Goal: Book appointment/travel/reservation

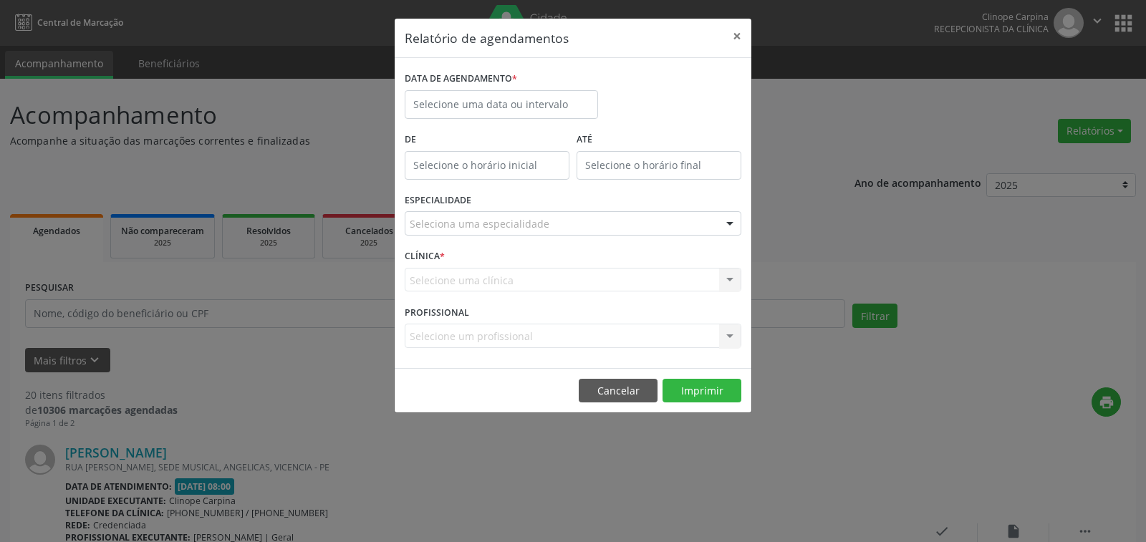
select select "8"
click at [426, 102] on input "text" at bounding box center [501, 104] width 193 height 29
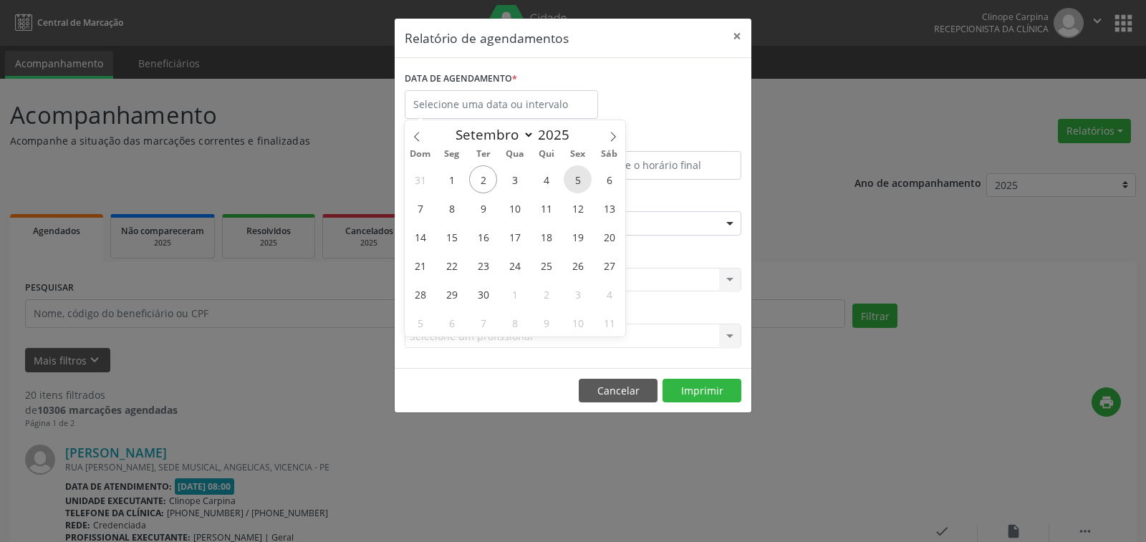
click at [576, 178] on span "5" at bounding box center [578, 179] width 28 height 28
type input "05/09/2025"
click at [576, 178] on span "5" at bounding box center [578, 179] width 28 height 28
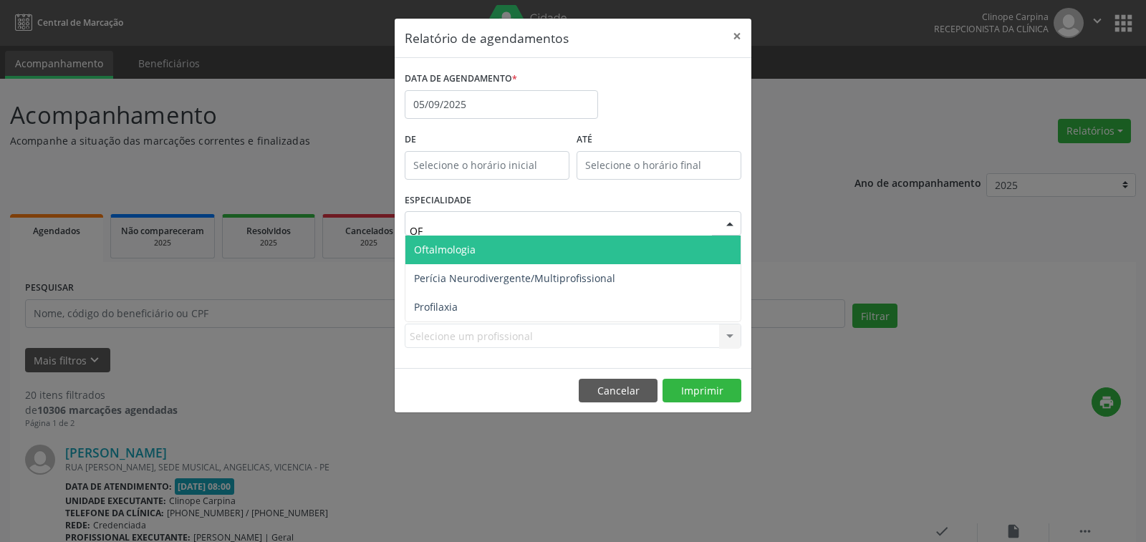
type input "OFT"
click at [523, 252] on span "Oftalmologia" at bounding box center [572, 250] width 335 height 29
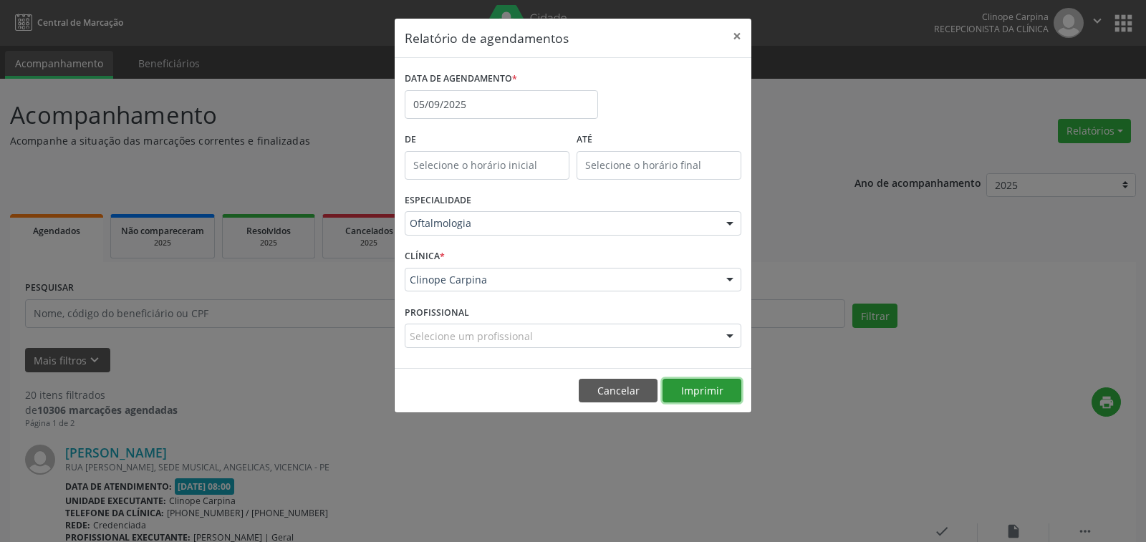
click at [704, 392] on button "Imprimir" at bounding box center [702, 391] width 79 height 24
click at [446, 95] on input "05/09/2025" at bounding box center [501, 104] width 193 height 29
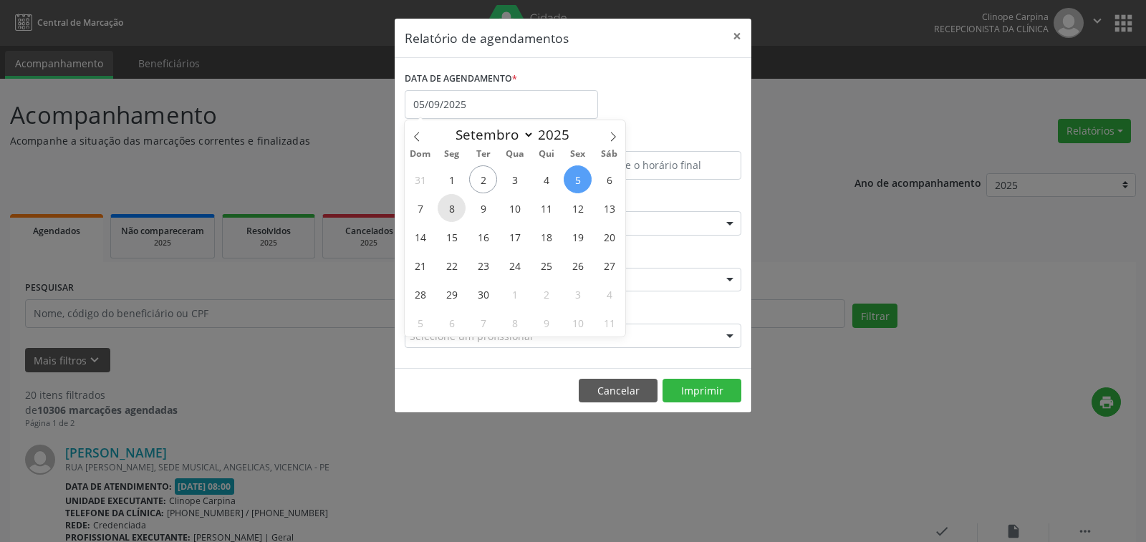
click at [449, 205] on span "8" at bounding box center [452, 208] width 28 height 28
type input "[DATE]"
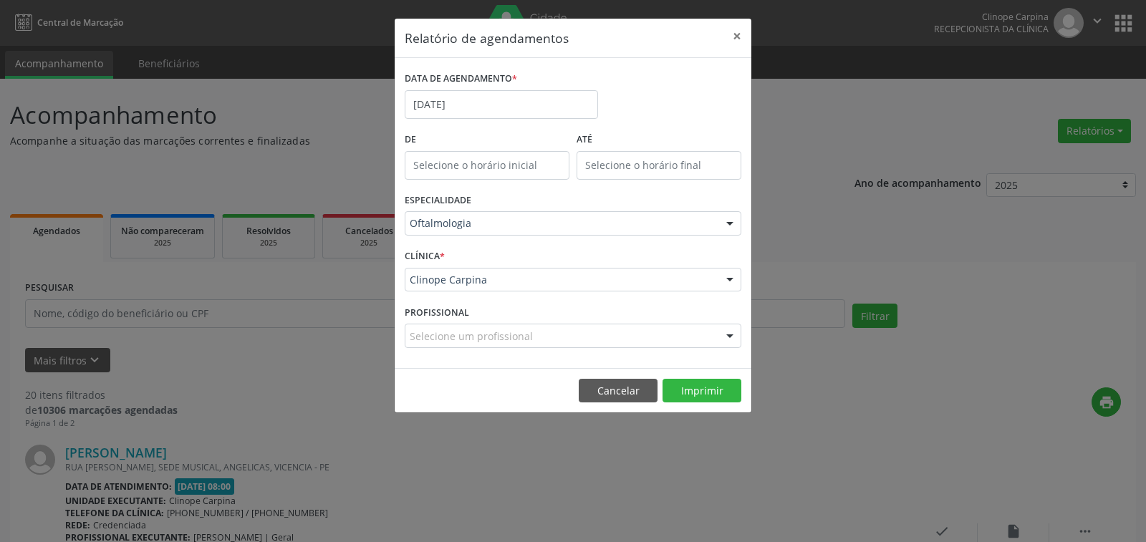
click at [712, 377] on footer "Cancelar Imprimir" at bounding box center [573, 390] width 357 height 45
click at [711, 383] on button "Imprimir" at bounding box center [702, 391] width 79 height 24
click at [459, 110] on body "Central de Marcação Clinope Carpina Recepcionista da clínica  Configurações Sa…" at bounding box center [573, 271] width 1146 height 542
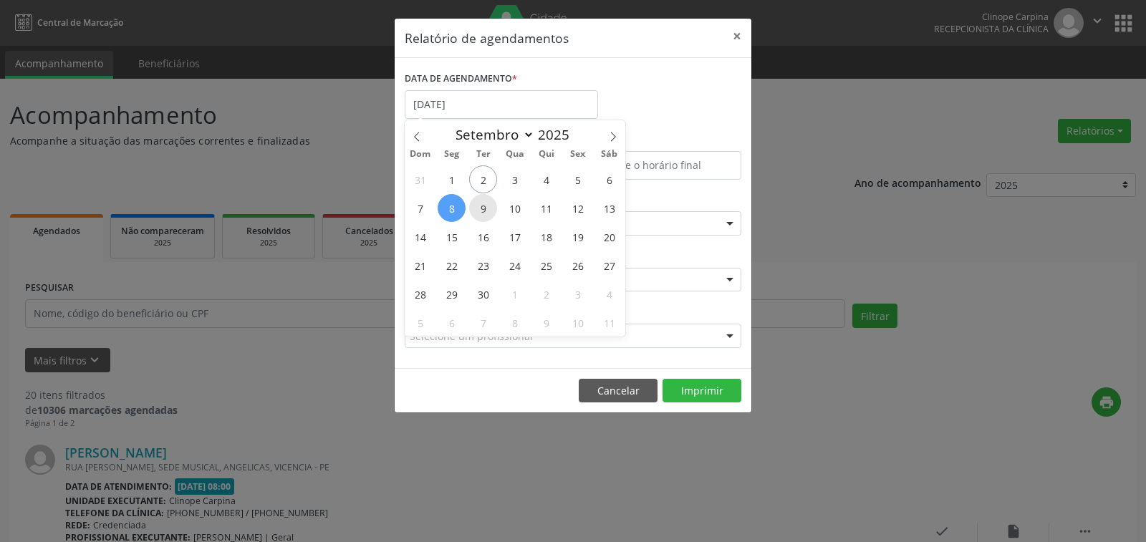
click at [479, 208] on span "9" at bounding box center [483, 208] width 28 height 28
type input "09/09/2025"
click at [479, 208] on span "9" at bounding box center [483, 208] width 28 height 28
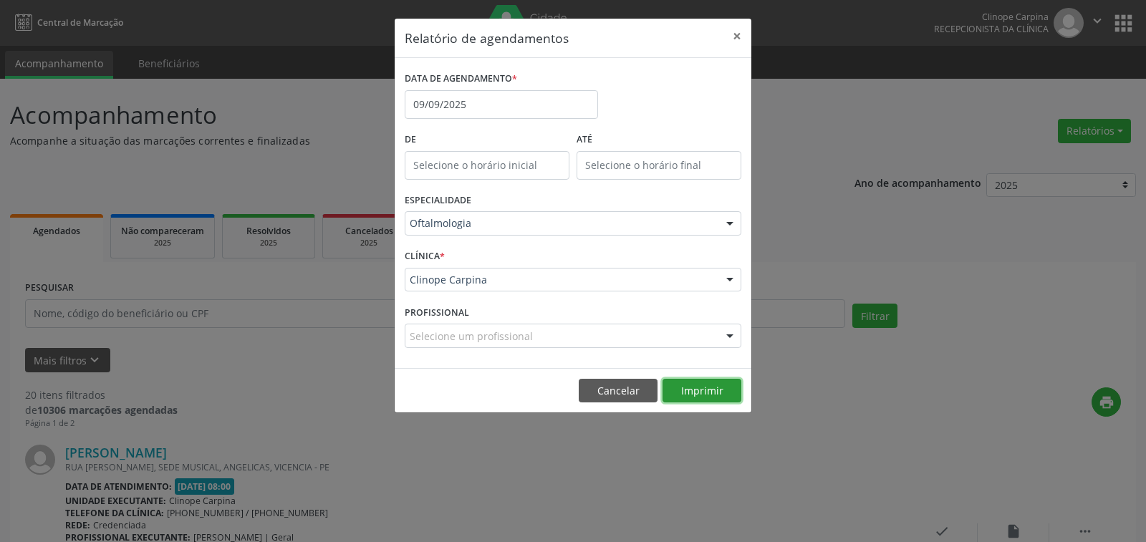
click at [709, 388] on button "Imprimir" at bounding box center [702, 391] width 79 height 24
click at [738, 34] on button "×" at bounding box center [737, 36] width 29 height 35
